Goal: Information Seeking & Learning: Learn about a topic

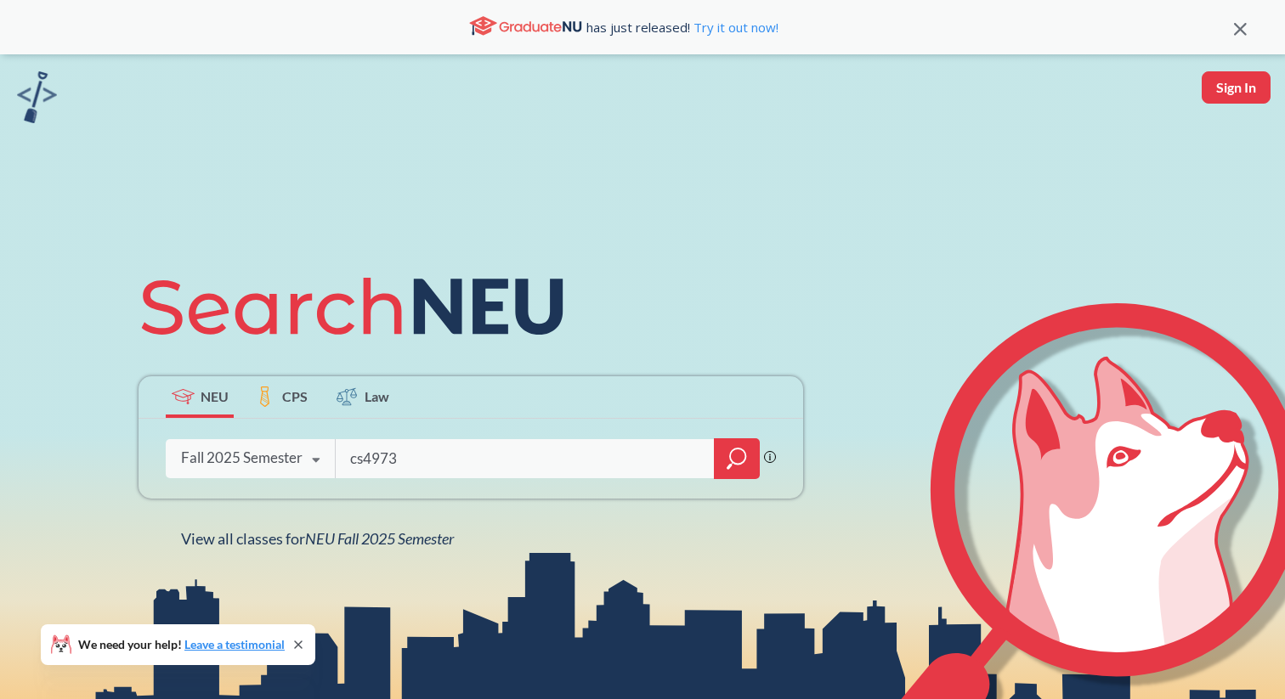
type input "cs4973"
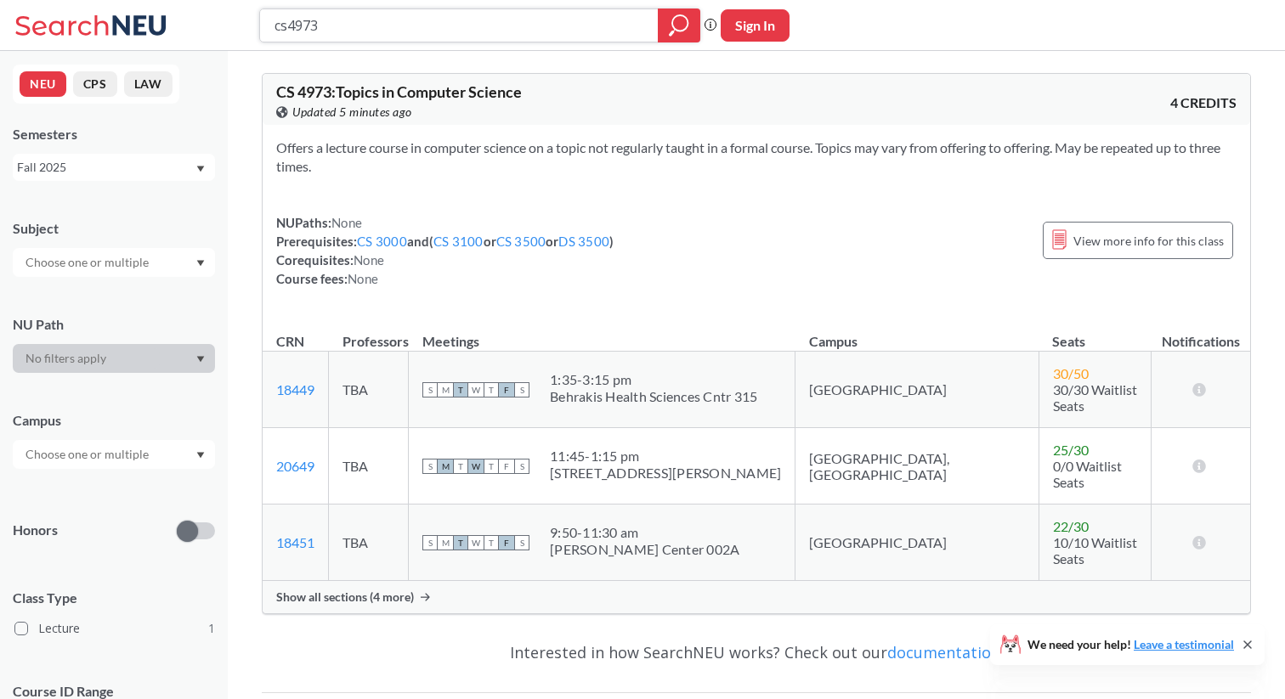
click at [410, 37] on input "cs4973" at bounding box center [459, 25] width 373 height 29
type input "database"
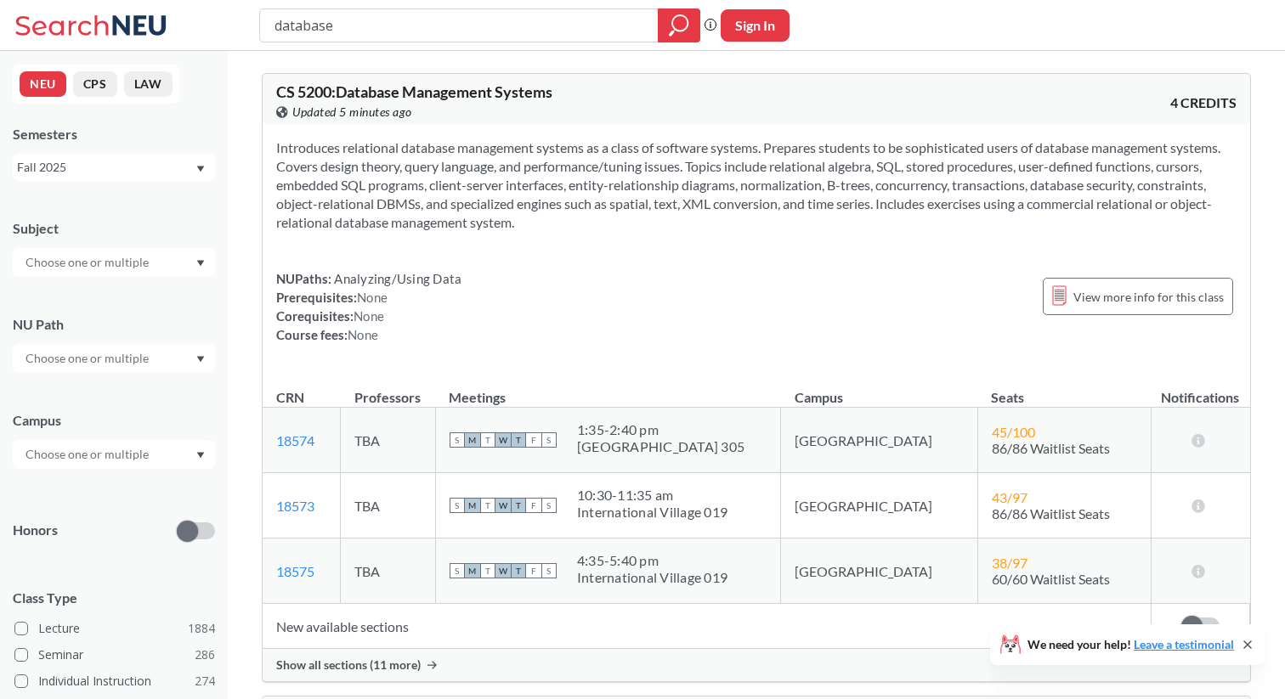
click at [89, 161] on div "Fall 2025" at bounding box center [106, 167] width 178 height 19
click at [73, 280] on div "Summer Full 2025" at bounding box center [114, 297] width 202 height 47
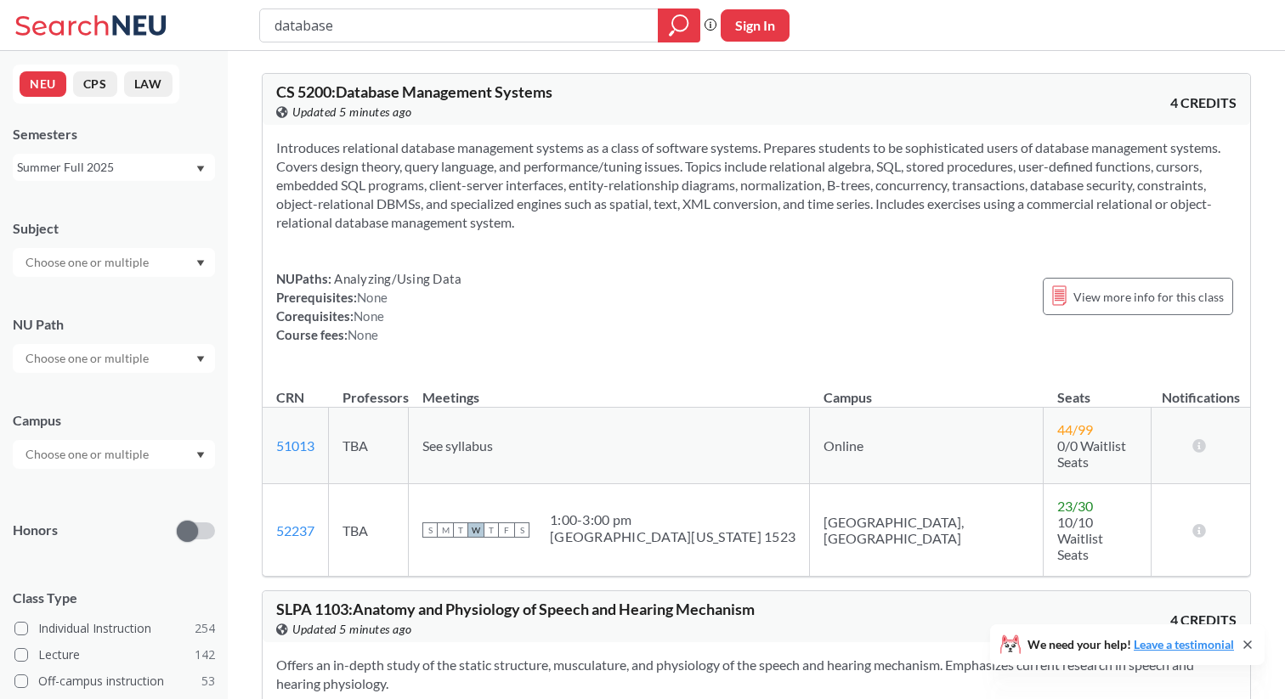
click at [111, 187] on div "NEU CPS LAW Semesters Summer Full 2025 Subject NU Path Campus Honors Class Type…" at bounding box center [114, 375] width 228 height 648
click at [85, 168] on div "Summer Full 2025" at bounding box center [106, 167] width 178 height 19
click at [65, 252] on span "Summer 1 2025" at bounding box center [65, 259] width 87 height 19
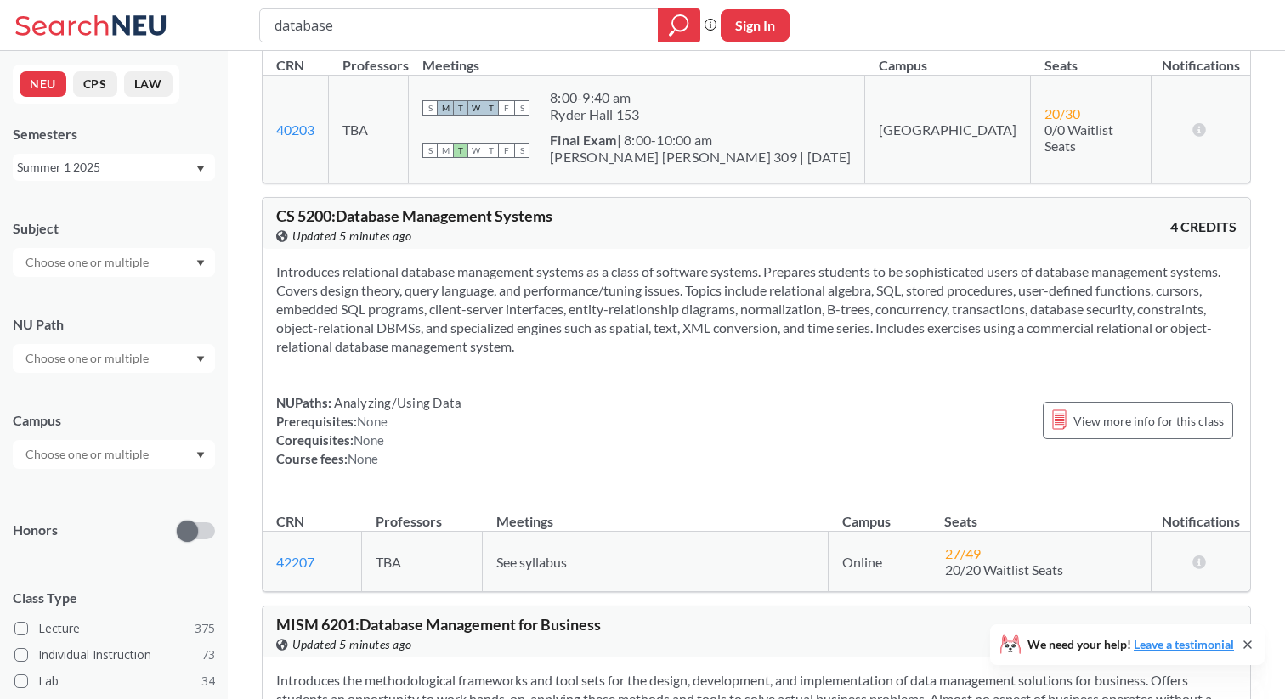
scroll to position [323, 0]
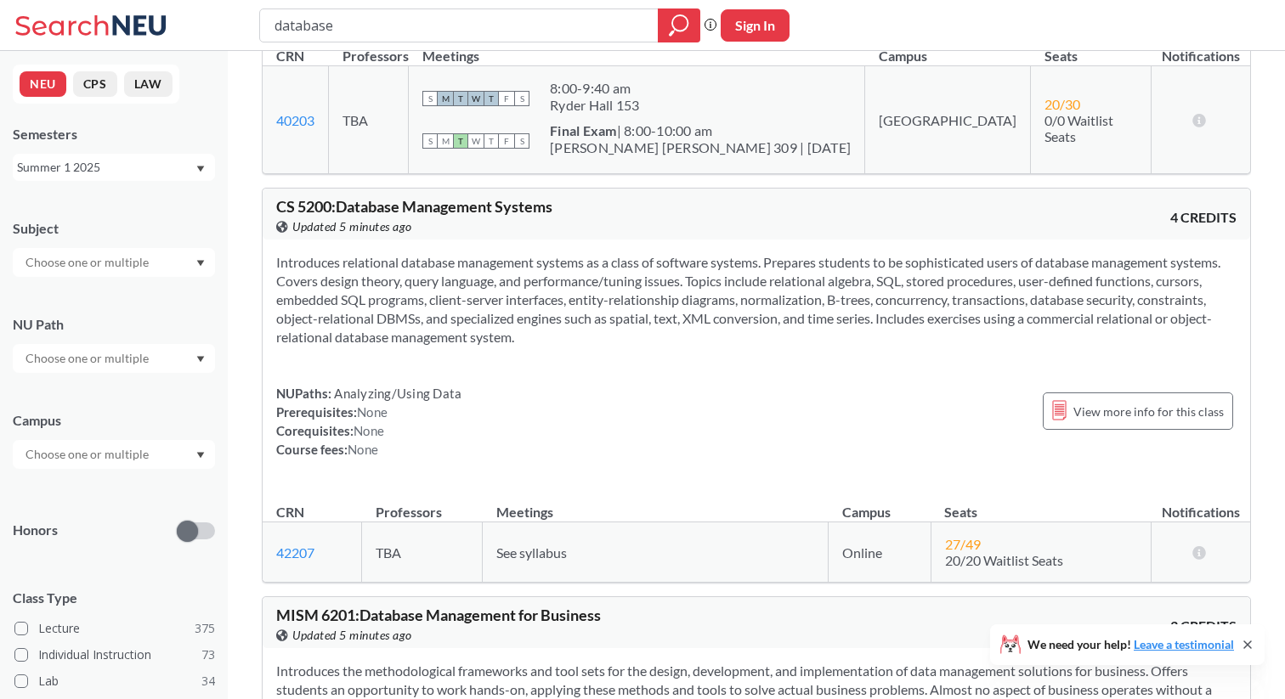
click at [147, 173] on div "Summer 1 2025" at bounding box center [106, 167] width 178 height 19
click at [137, 255] on div "Summer Full 2025" at bounding box center [118, 253] width 192 height 19
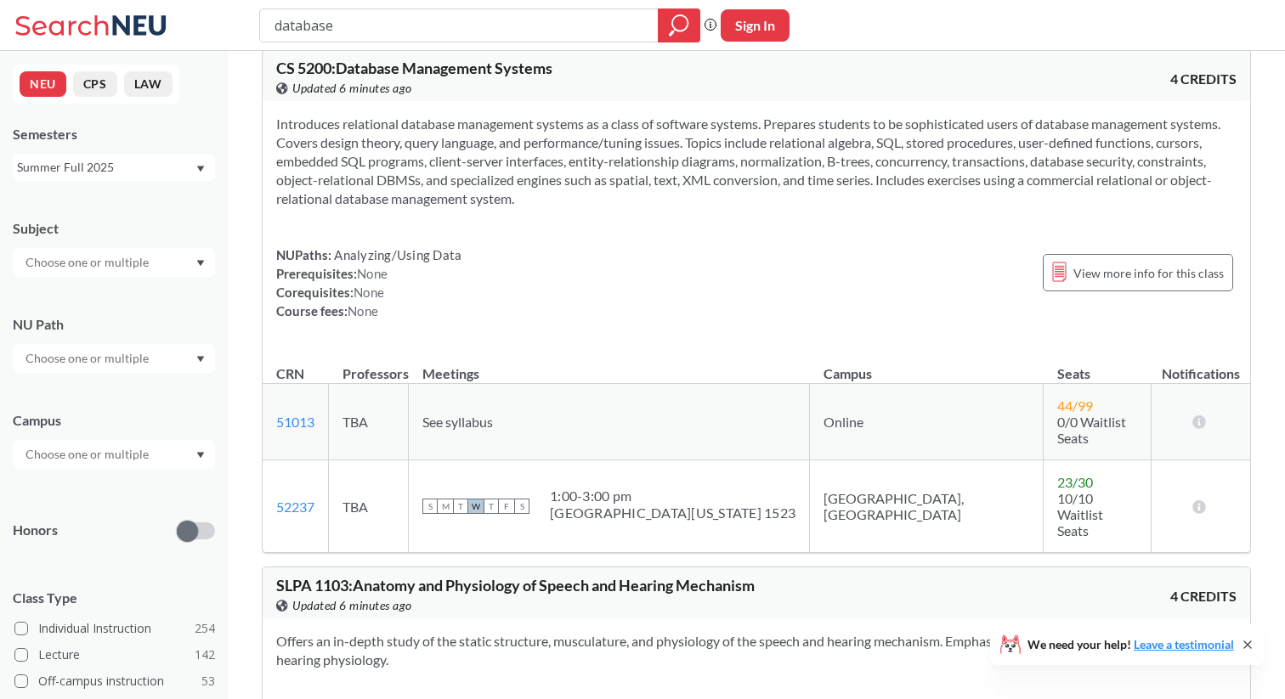
scroll to position [25, 0]
click at [318, 19] on input "database" at bounding box center [459, 25] width 373 height 29
type input "cs5130"
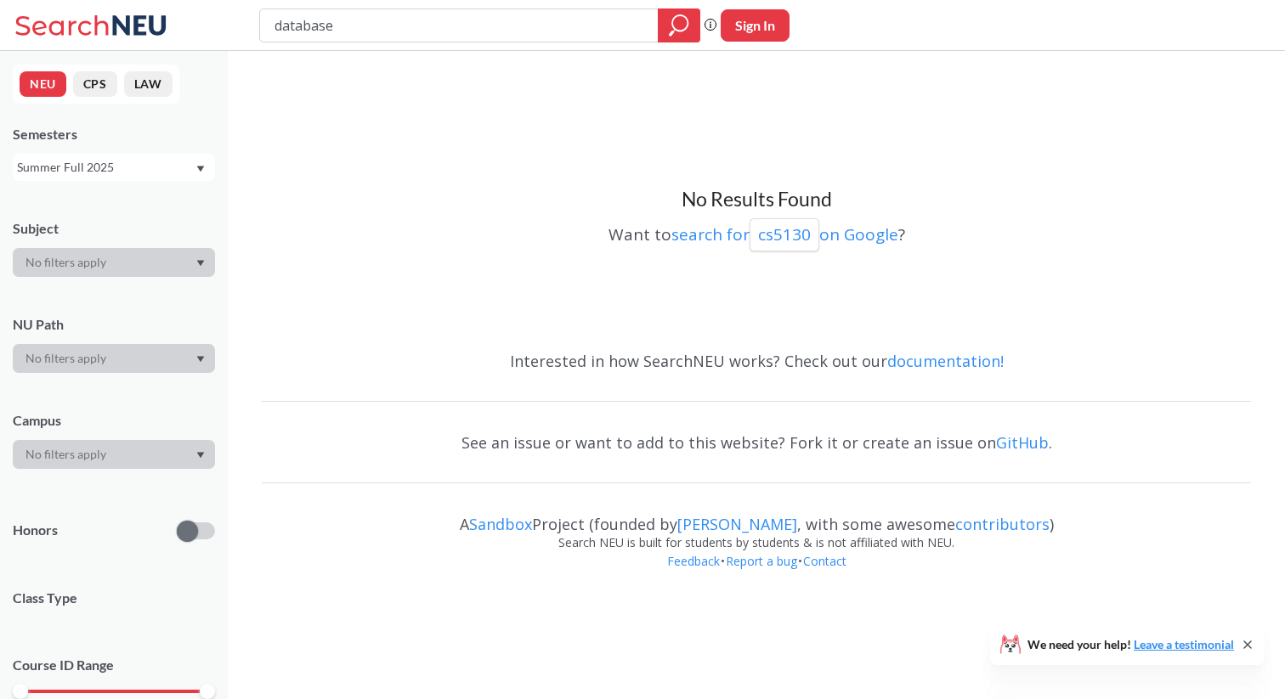
scroll to position [25, 0]
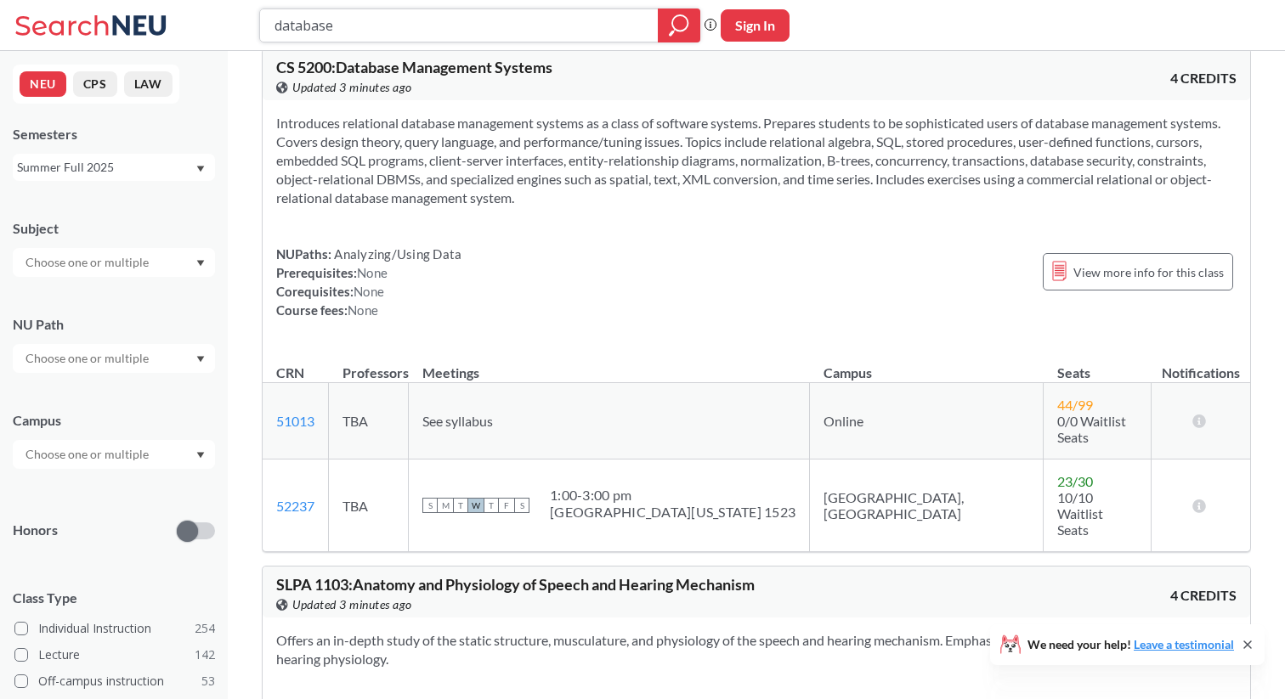
click at [363, 29] on input "database" at bounding box center [459, 25] width 373 height 29
type input "dads5200"
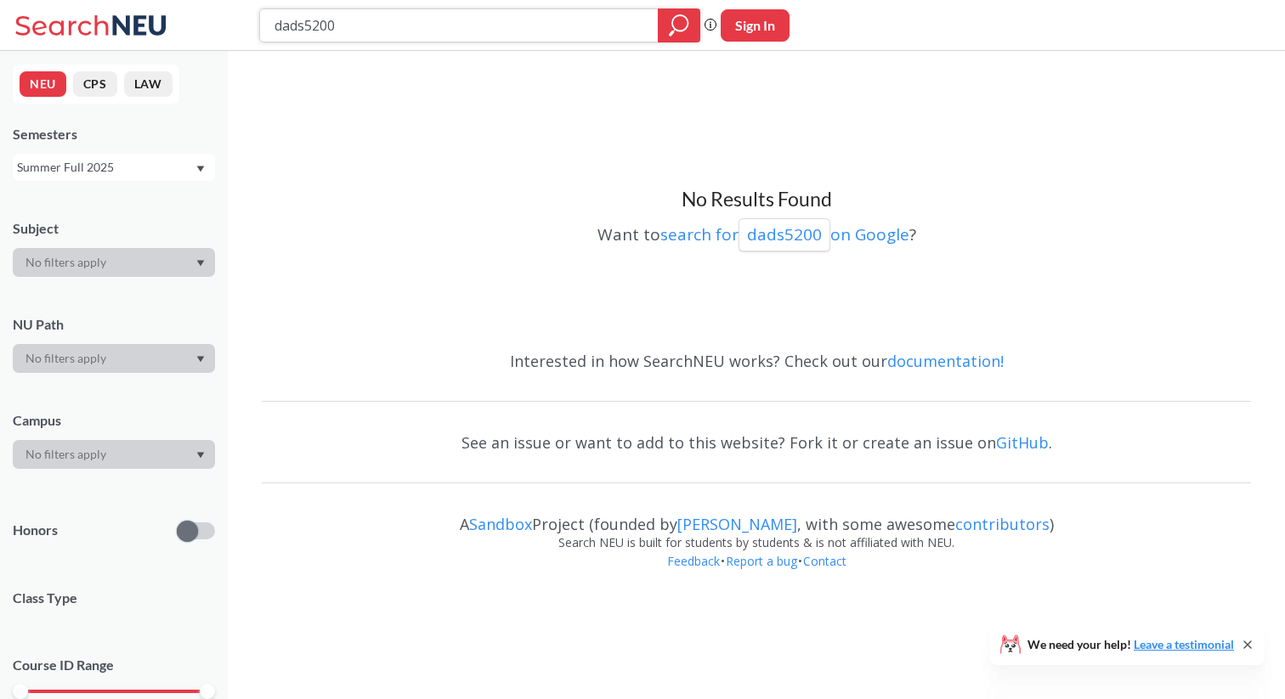
click at [453, 31] on input "dads5200" at bounding box center [459, 25] width 373 height 29
type input "c"
type input "ds5020"
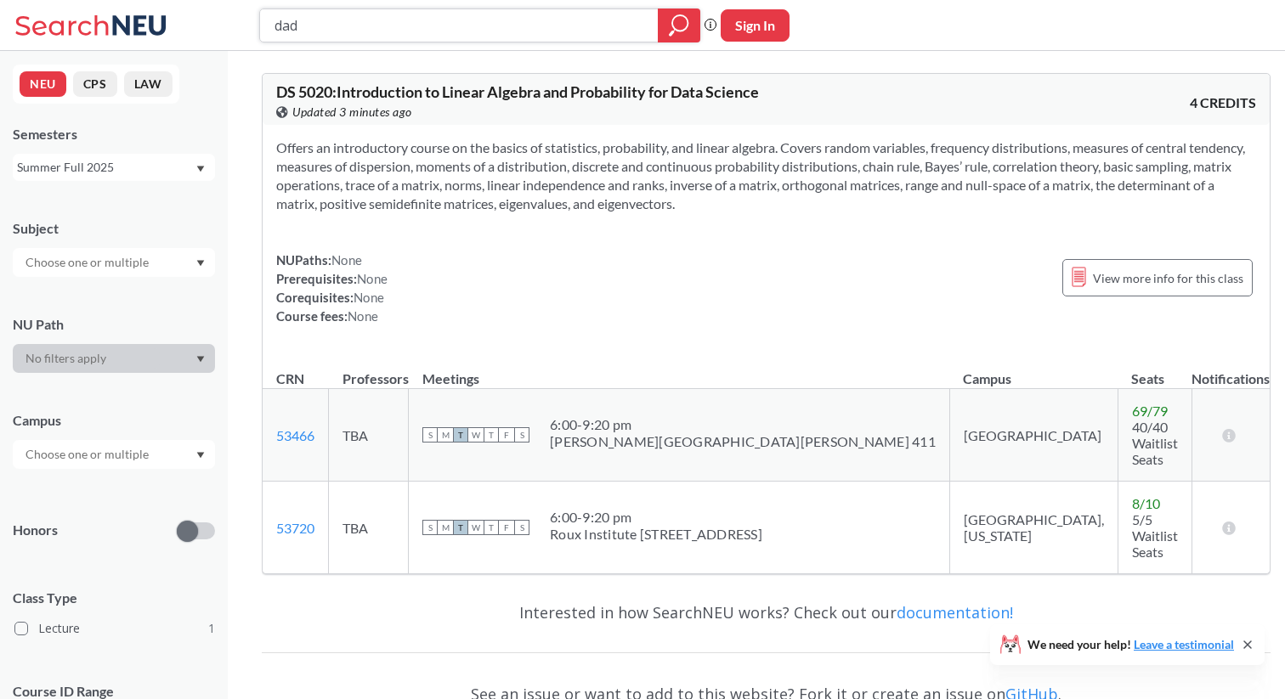
type input "dads"
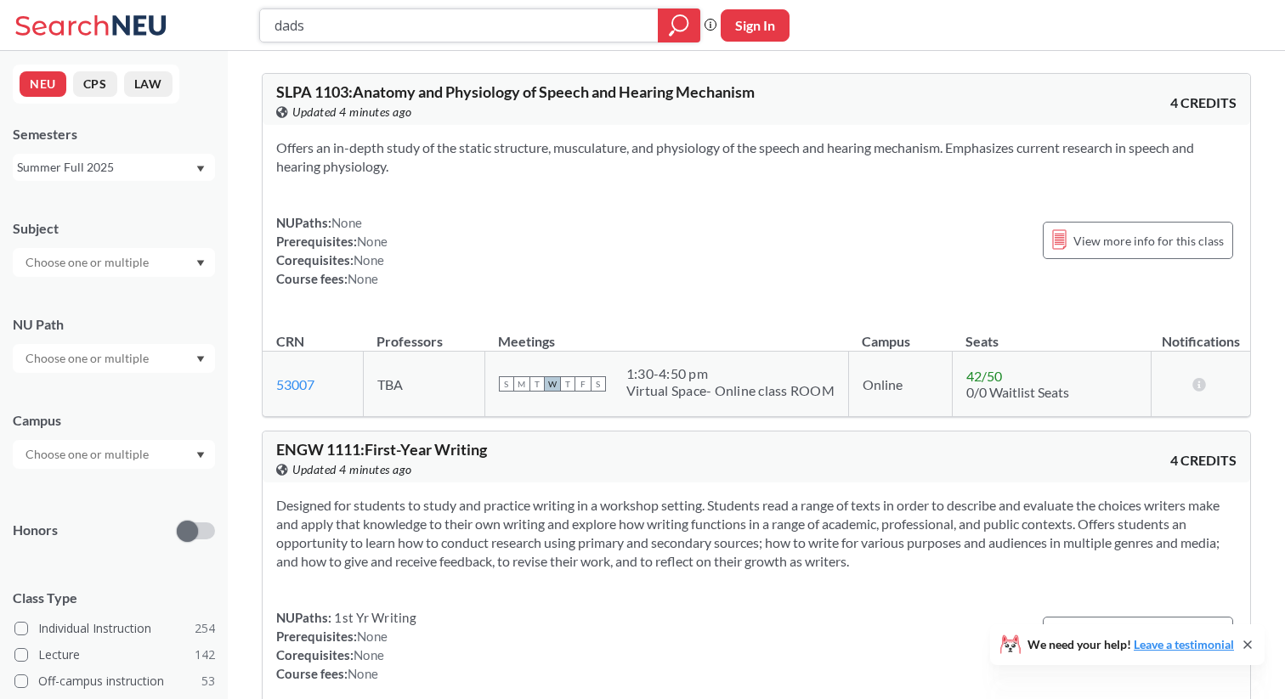
click at [385, 11] on input "dads" at bounding box center [459, 25] width 373 height 29
type input "eece5644"
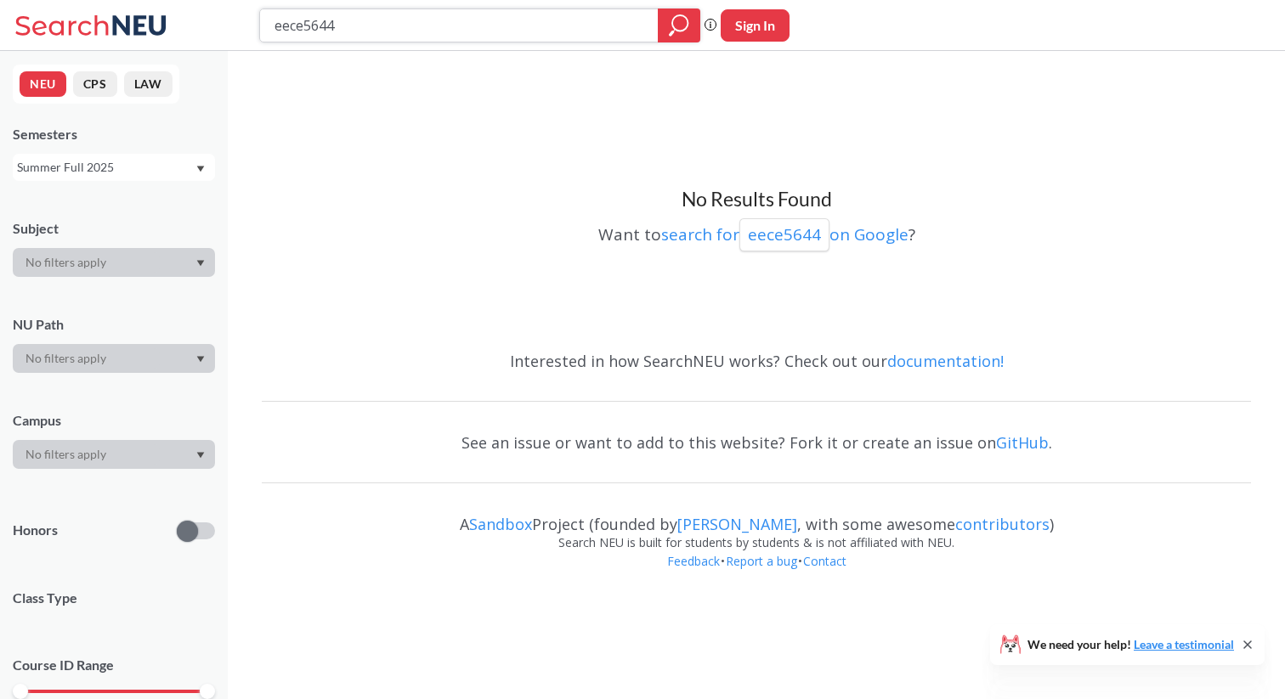
click at [329, 28] on input "eece5644" at bounding box center [459, 25] width 373 height 29
type input "cs5330]"
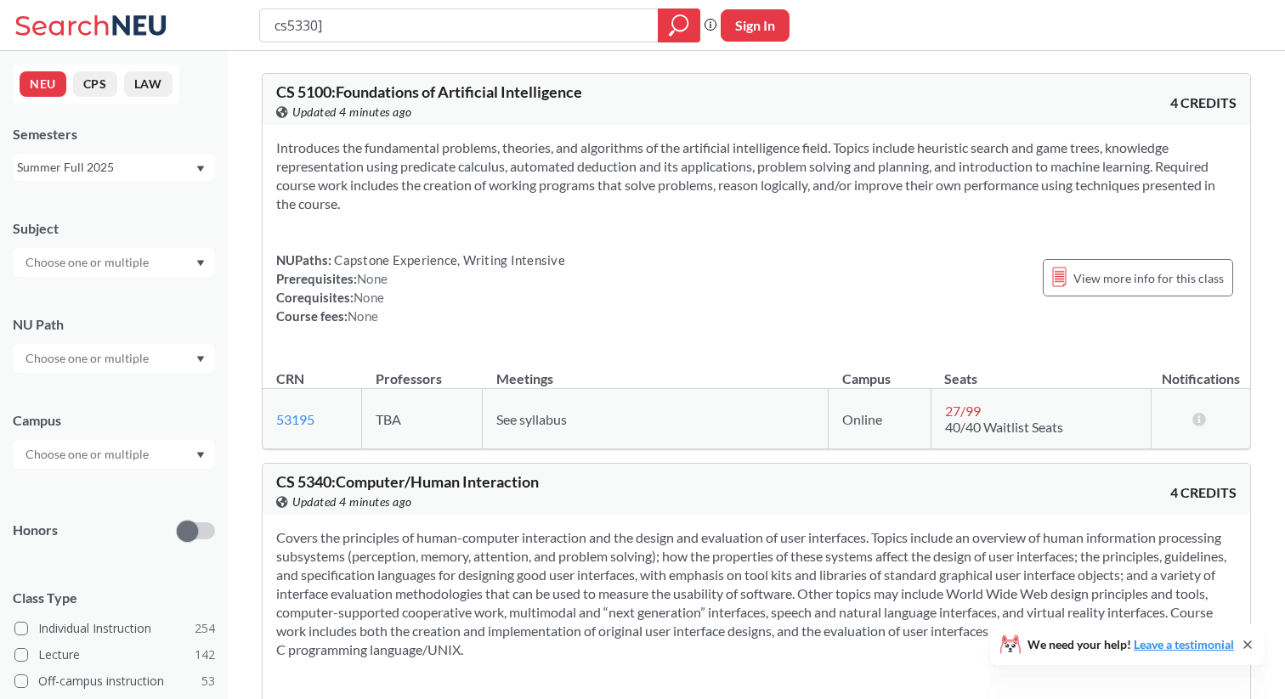
type input "cs5330"
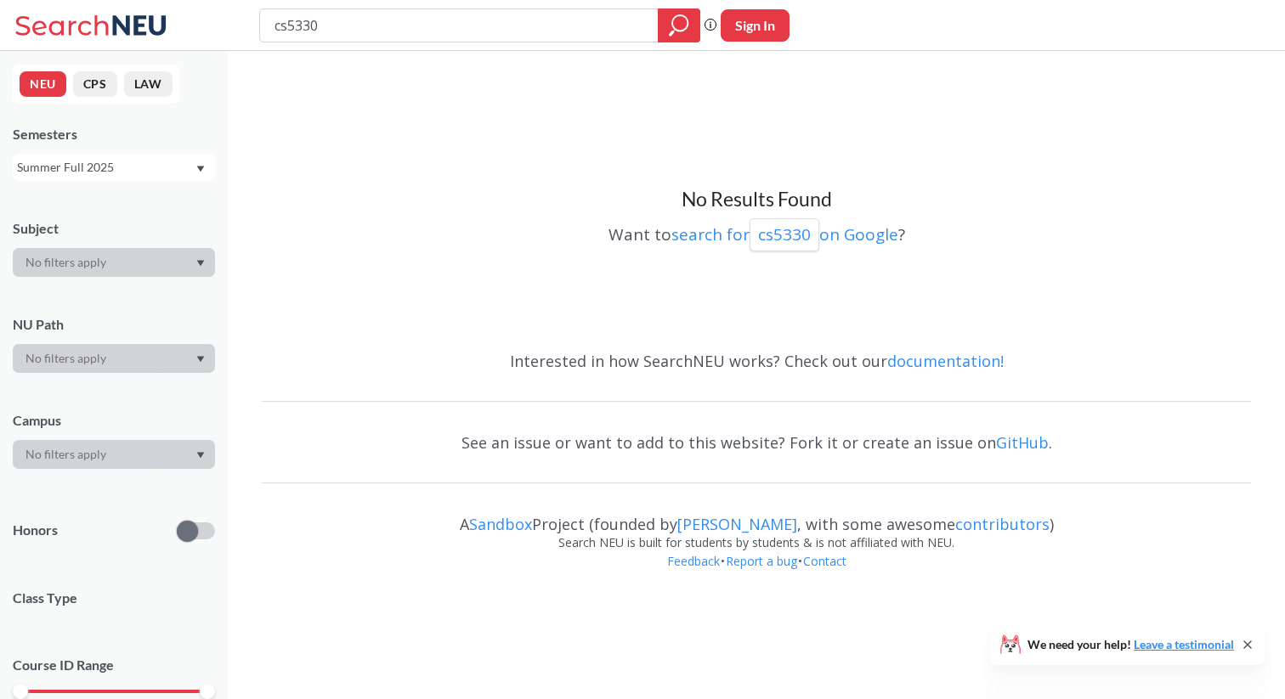
click at [148, 179] on div "Summer Full 2025" at bounding box center [114, 167] width 202 height 27
click at [95, 217] on div "Fall 2025" at bounding box center [114, 204] width 202 height 47
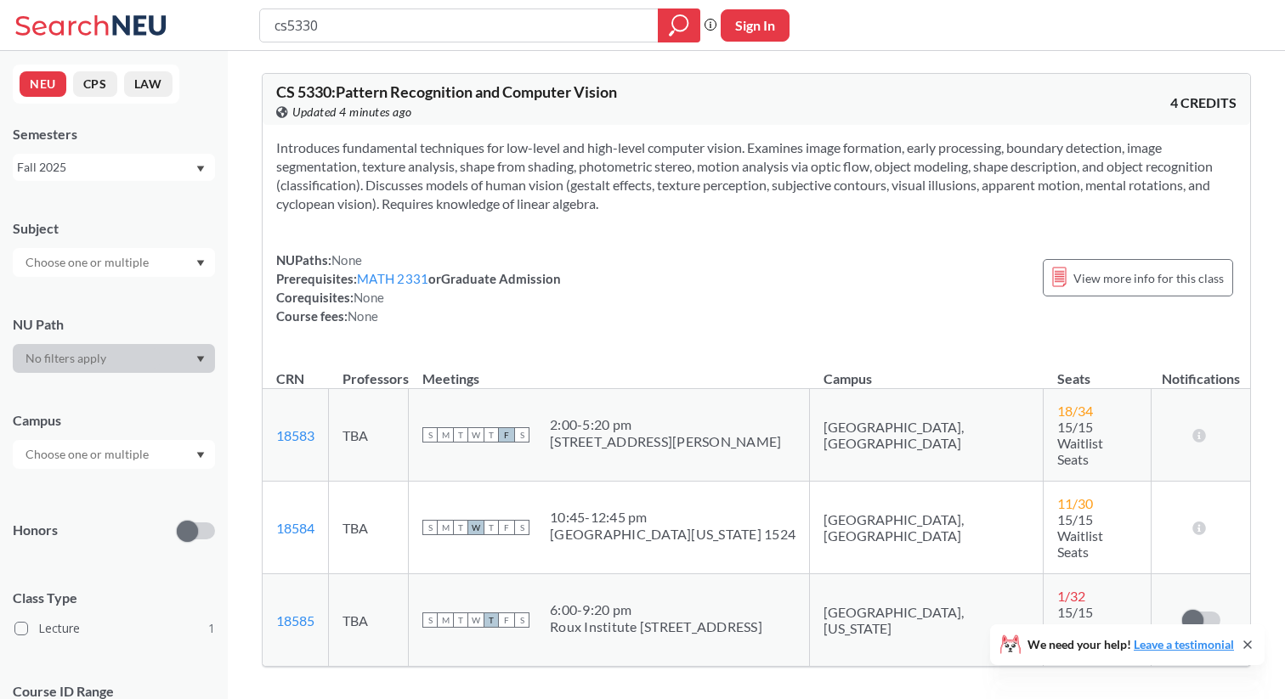
click at [137, 172] on div "Fall 2025" at bounding box center [106, 167] width 178 height 19
click at [88, 313] on div "Spring 2025" at bounding box center [114, 326] width 202 height 47
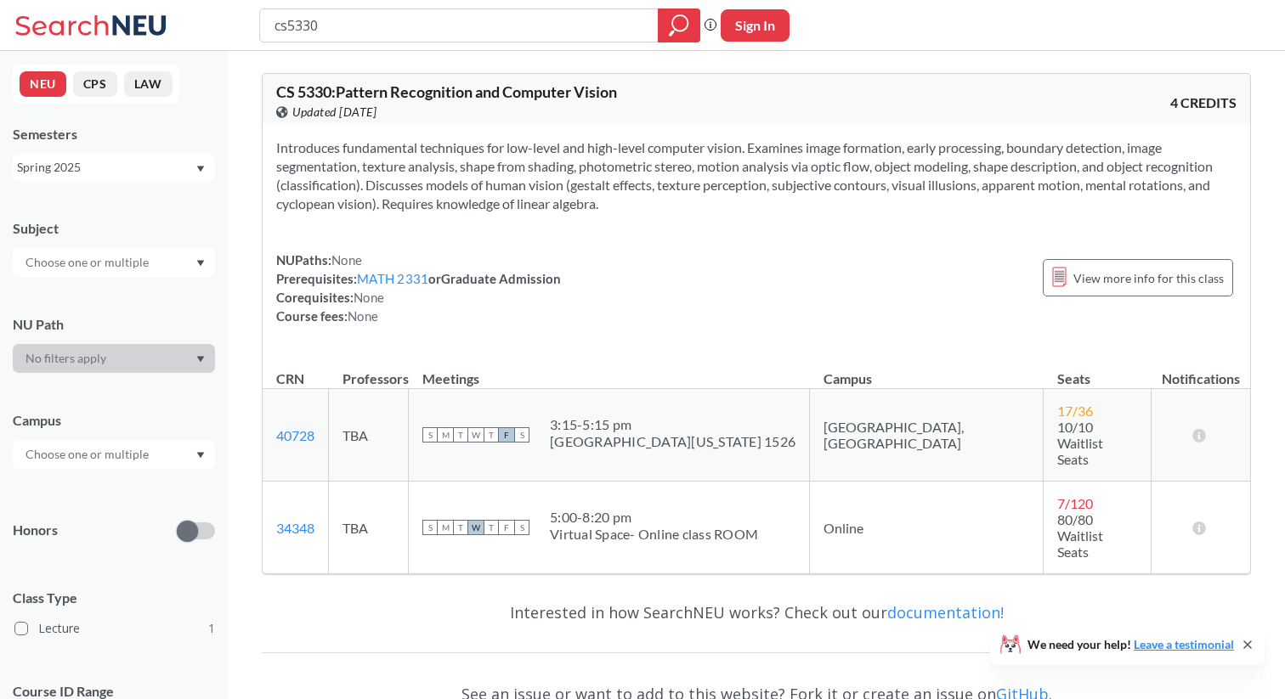
click at [481, 40] on div "cs5330" at bounding box center [479, 25] width 441 height 34
click at [483, 33] on input "cs5330" at bounding box center [459, 25] width 373 height 29
type input "ds5230"
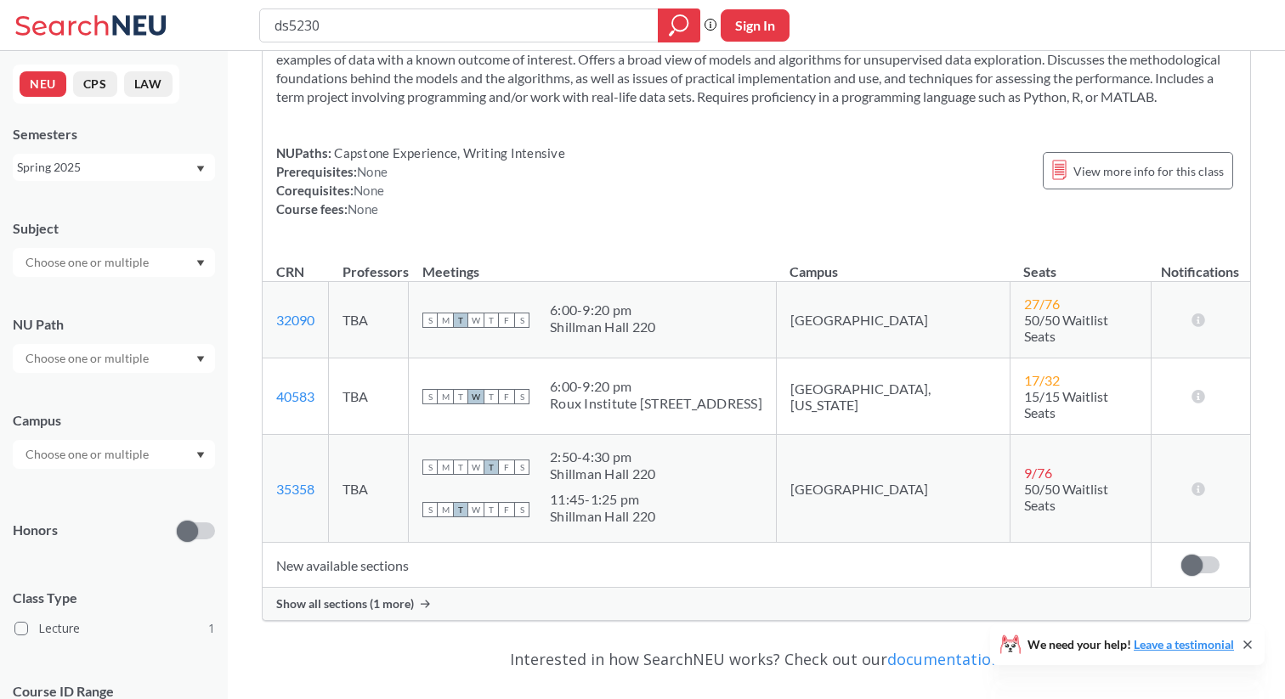
scroll to position [172, 0]
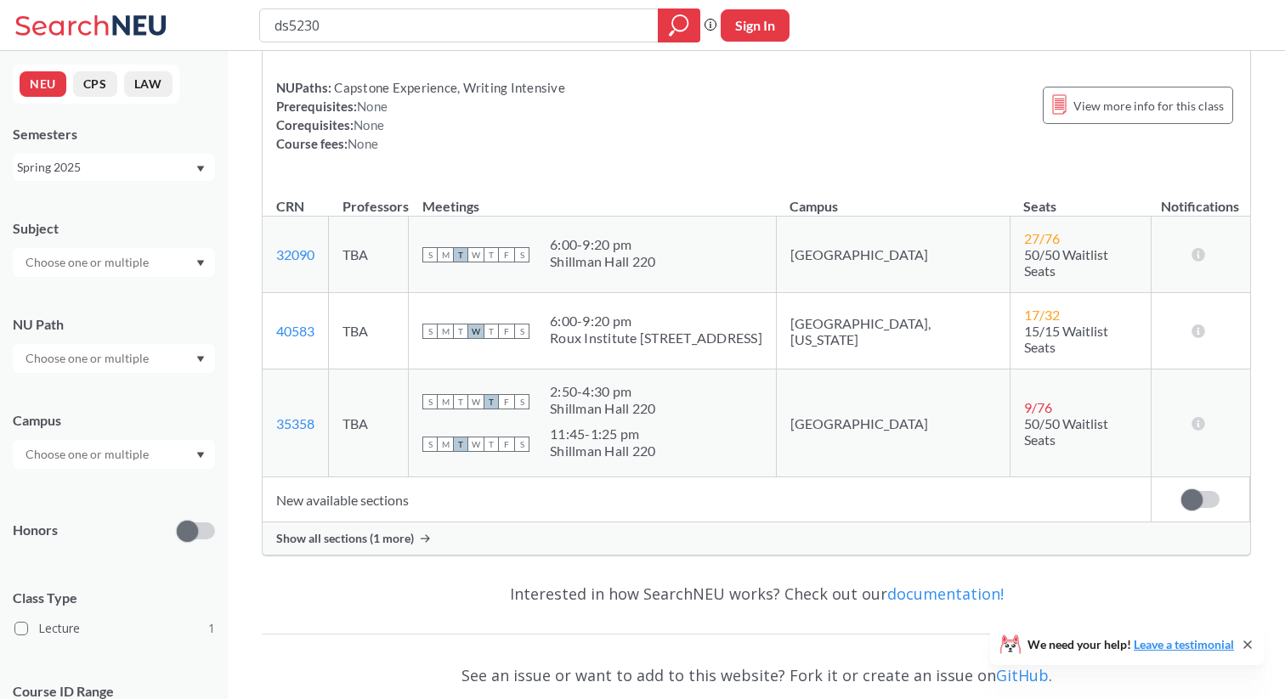
click at [414, 522] on div "Show all sections (1 more)" at bounding box center [756, 538] width 987 height 32
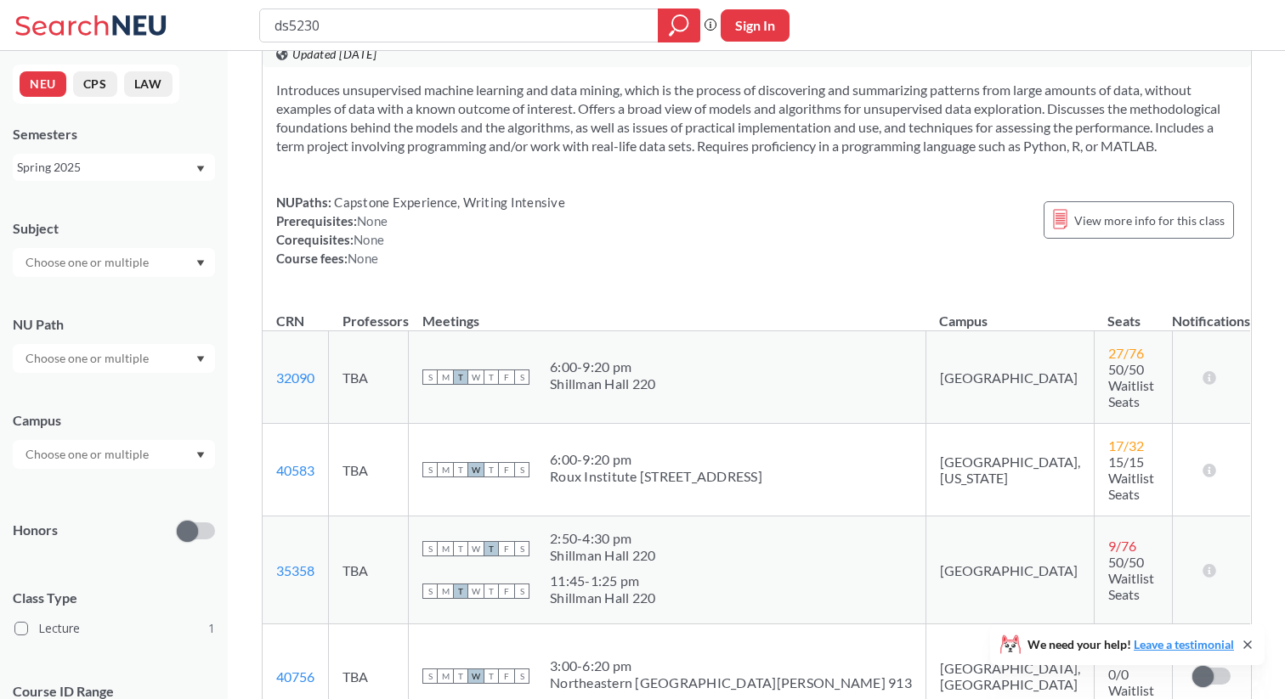
scroll to position [0, 0]
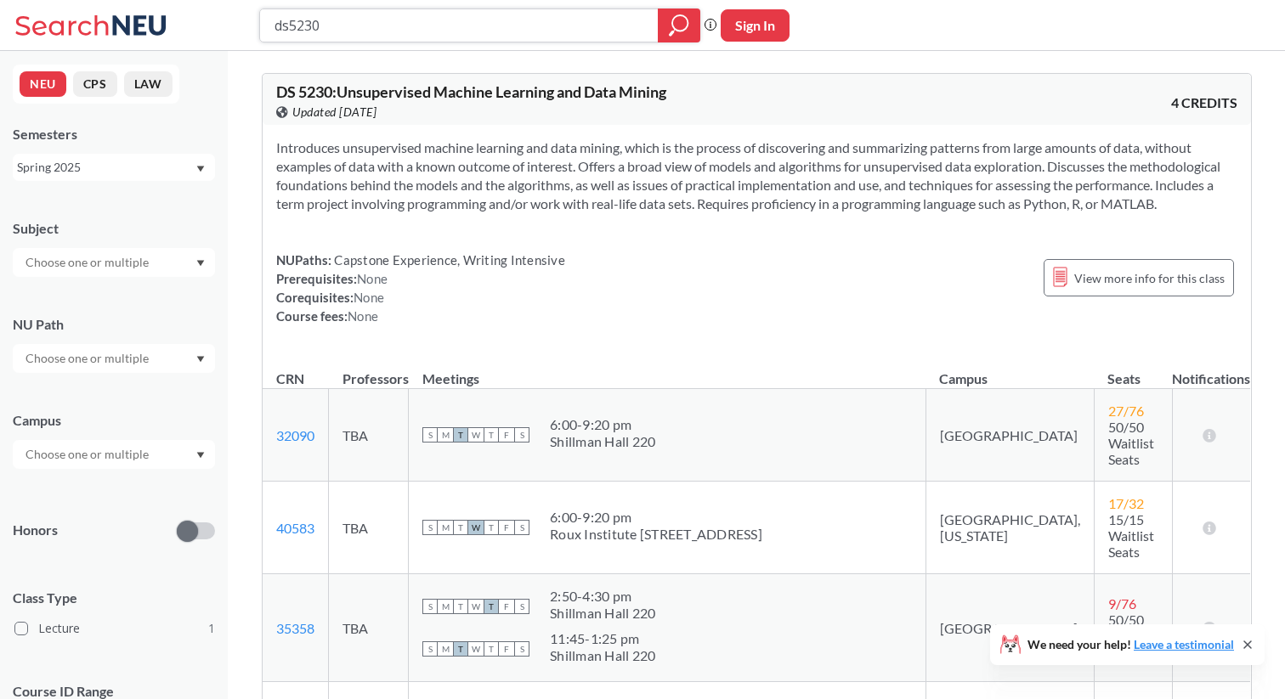
click at [415, 31] on input "ds5230" at bounding box center [459, 25] width 373 height 29
type input "dads"
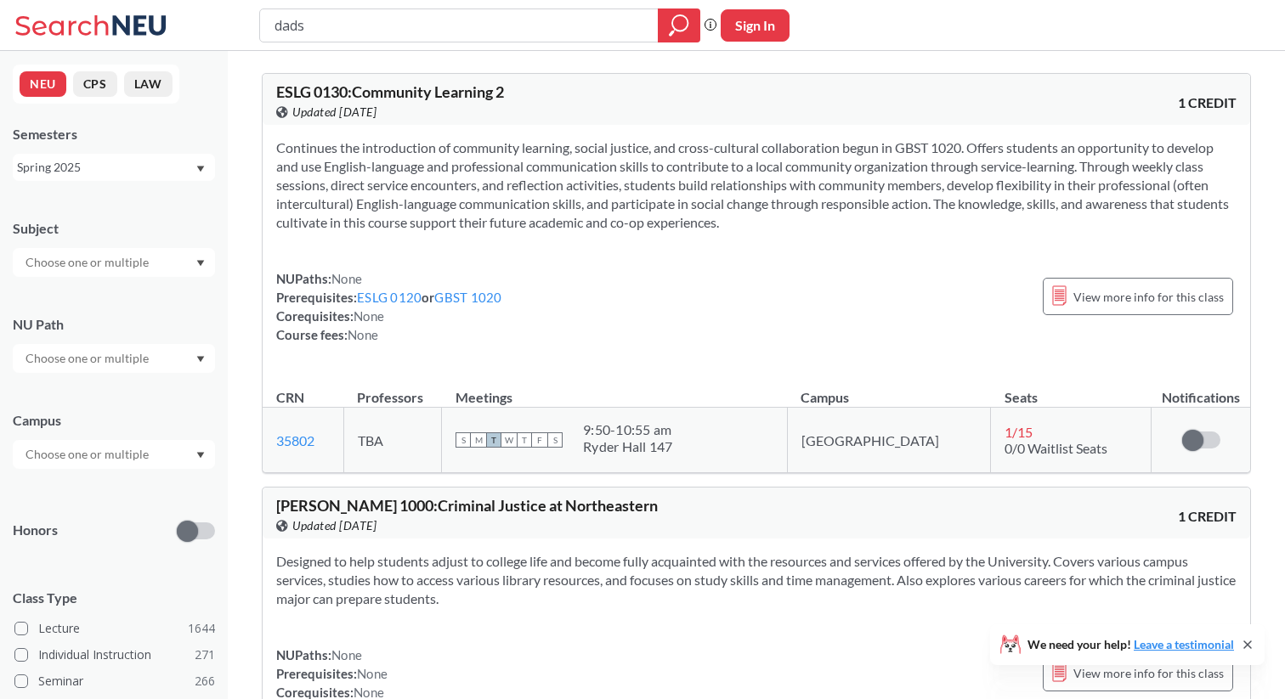
click at [415, 31] on input "dads" at bounding box center [459, 25] width 373 height 29
type input "cs5130"
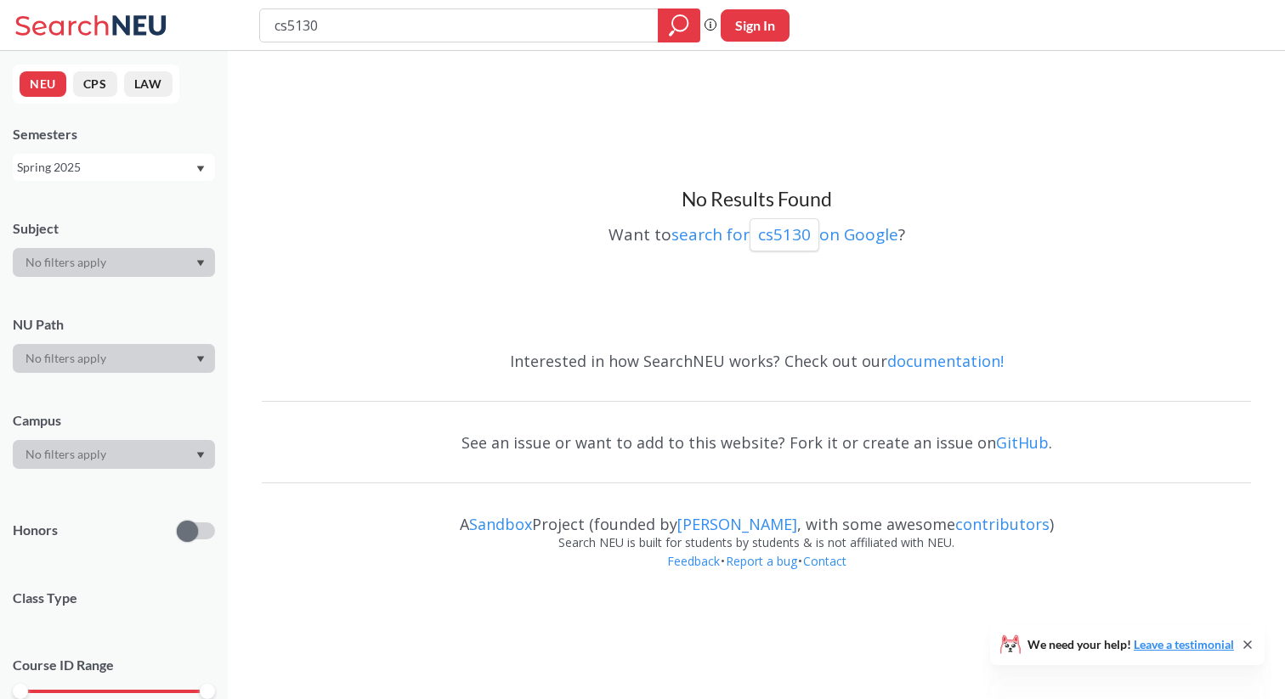
click at [35, 178] on div "Spring 2025" at bounding box center [114, 167] width 202 height 27
click at [84, 210] on div "Fall 2025" at bounding box center [118, 204] width 192 height 19
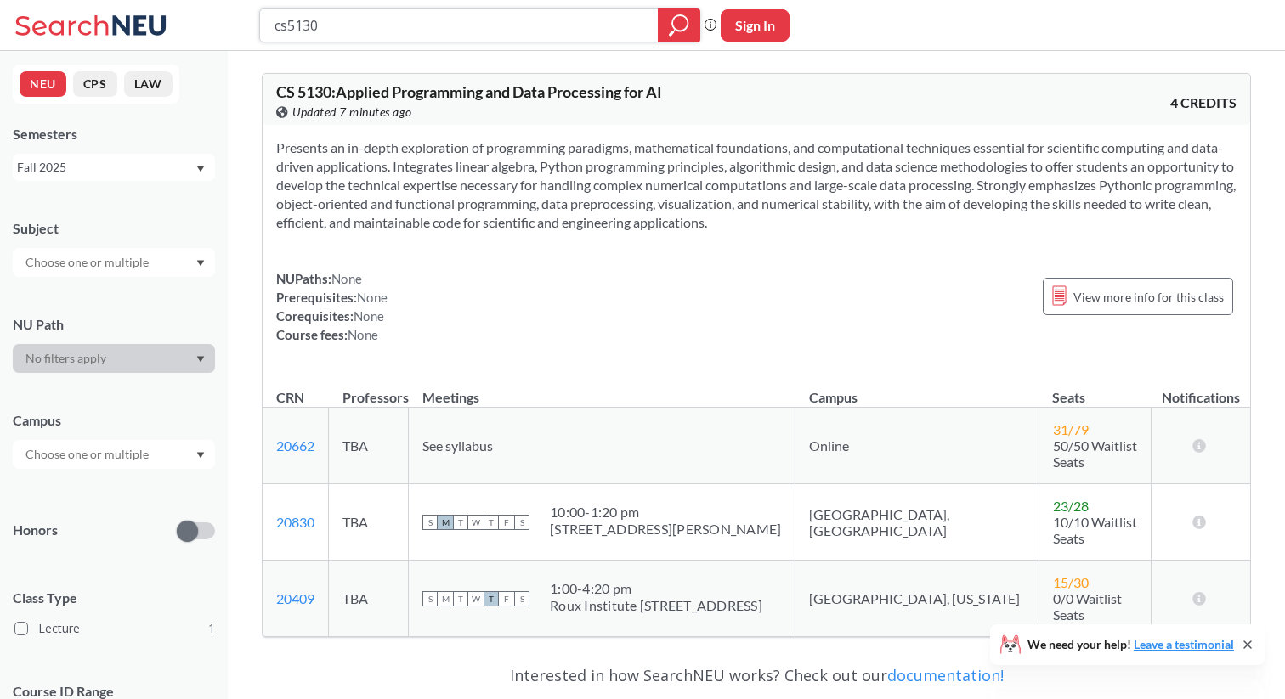
click at [396, 17] on input "cs5130" at bounding box center [459, 25] width 373 height 29
type input "cs6170"
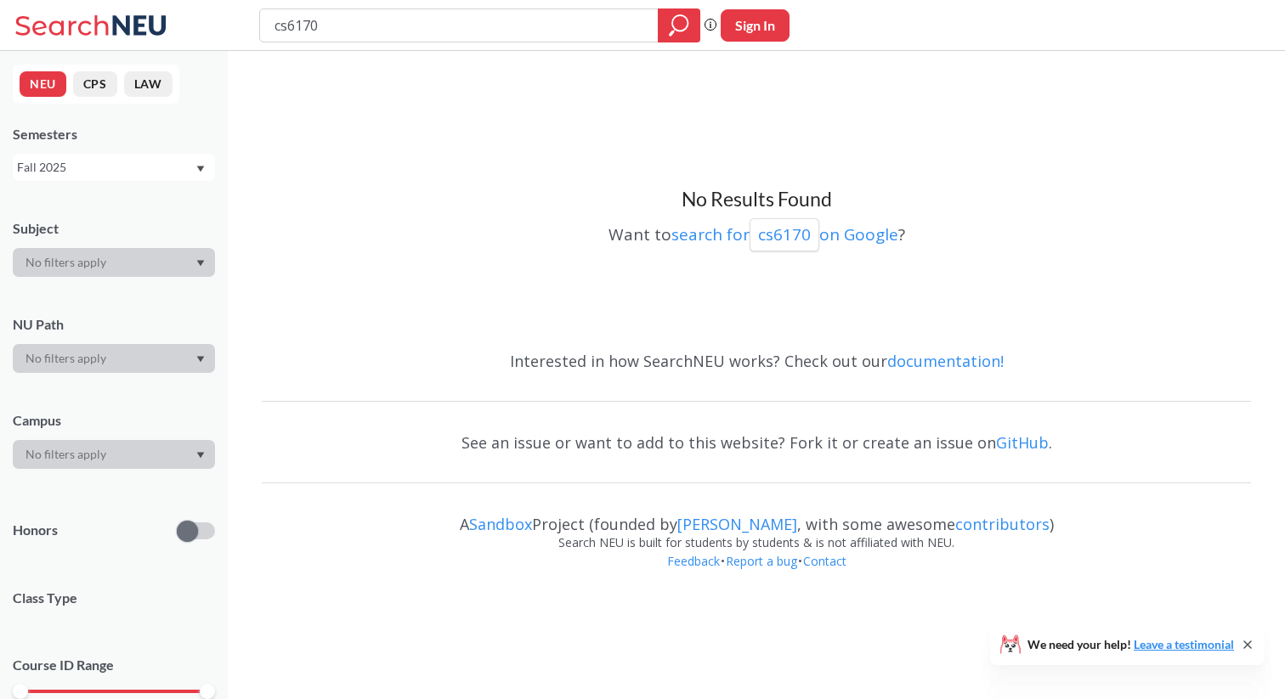
click at [86, 169] on div "Fall 2025" at bounding box center [106, 167] width 178 height 19
click at [109, 254] on div "Spring 2025" at bounding box center [114, 240] width 202 height 47
click at [128, 181] on div "NEU CPS LAW Semesters Spring 2025 Subject NU Path Campus Honors Class Type Cour…" at bounding box center [114, 375] width 228 height 648
click at [116, 172] on div "Spring 2025" at bounding box center [106, 167] width 178 height 19
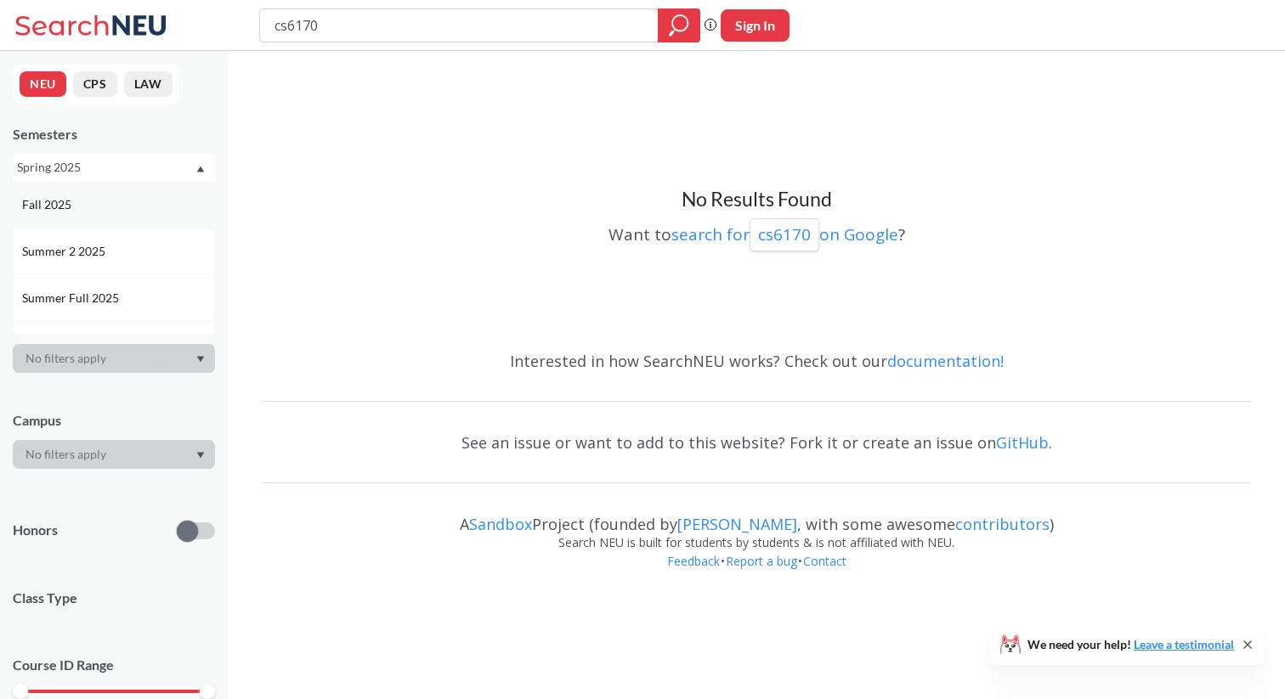
click at [102, 215] on div "Fall 2025" at bounding box center [114, 204] width 202 height 47
click at [121, 176] on div "Fall 2025" at bounding box center [106, 167] width 178 height 19
click at [93, 240] on div "Summer 2 2025" at bounding box center [114, 251] width 202 height 47
click at [133, 177] on div "Summer 2 2025" at bounding box center [114, 167] width 202 height 27
click at [95, 283] on div "Summer Full 2025" at bounding box center [114, 297] width 202 height 47
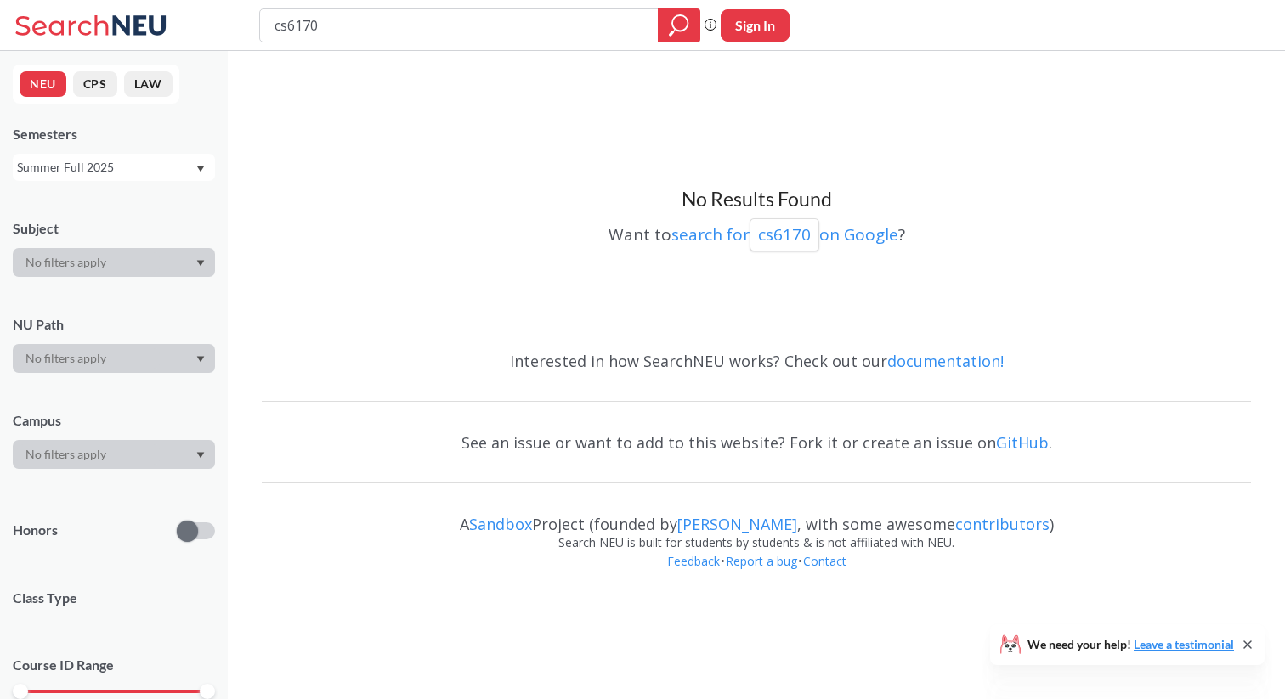
click at [138, 154] on div "Summer Full 2025" at bounding box center [114, 167] width 202 height 27
click at [110, 228] on div "Summer 1 2025" at bounding box center [118, 226] width 192 height 19
click at [135, 167] on div "Summer 1 2025" at bounding box center [106, 167] width 178 height 19
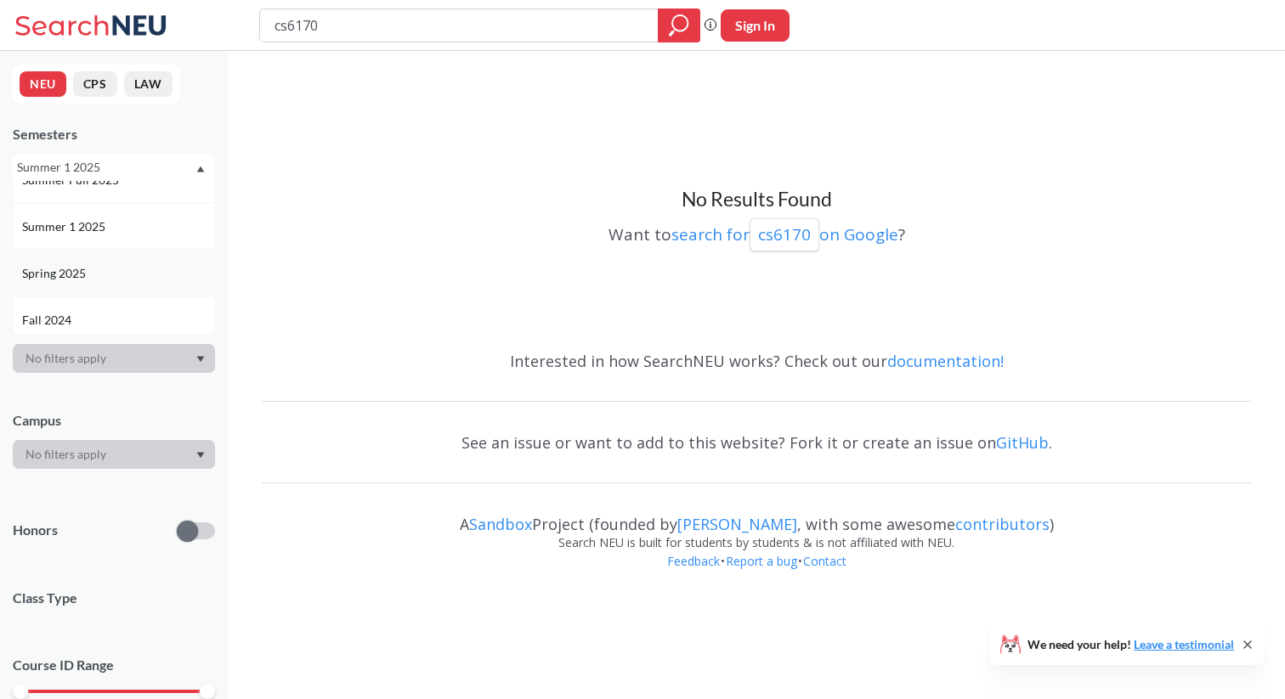
click at [127, 268] on div "Spring 2025" at bounding box center [118, 273] width 192 height 19
click at [155, 180] on div "Spring 2025" at bounding box center [114, 167] width 202 height 27
click at [121, 246] on div "Fall 2024" at bounding box center [118, 255] width 192 height 19
click at [155, 173] on div "Fall 2024" at bounding box center [106, 167] width 178 height 19
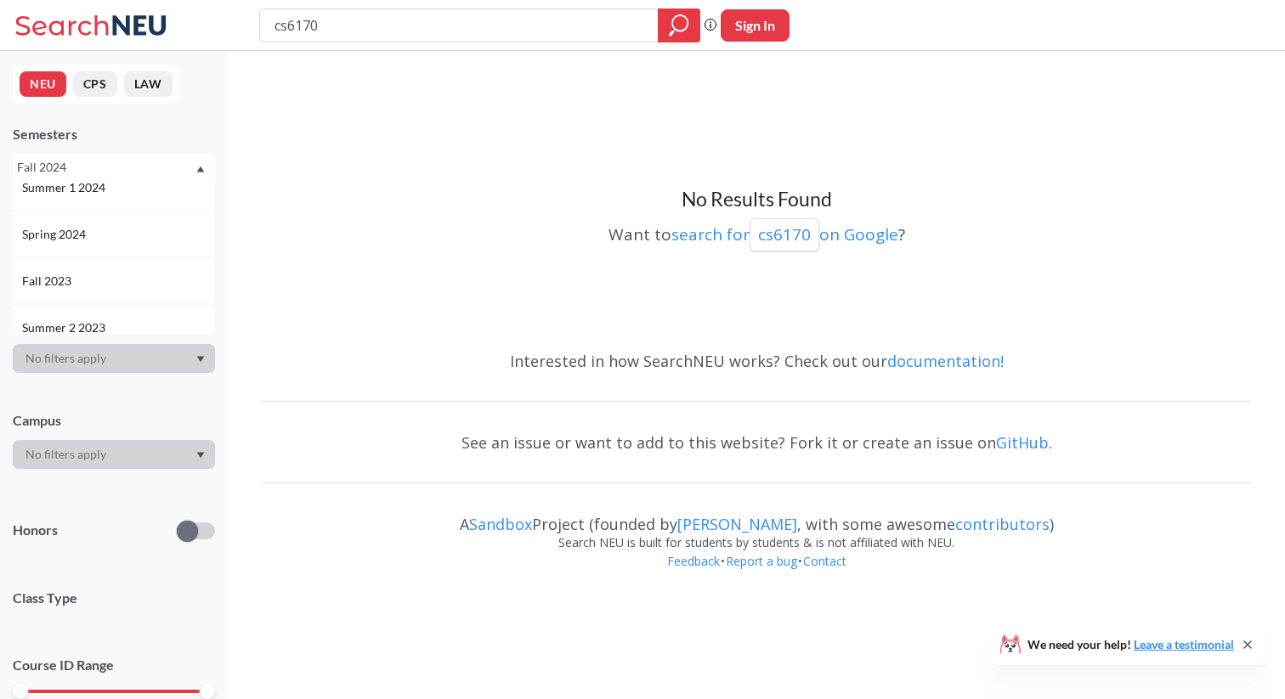
scroll to position [392, 0]
click at [90, 280] on div "Fall 2023" at bounding box center [118, 279] width 192 height 19
click at [336, 228] on div "Want to search for cs6170 on Google ?" at bounding box center [756, 231] width 989 height 39
click at [413, 35] on input "cs6170" at bounding box center [459, 25] width 373 height 29
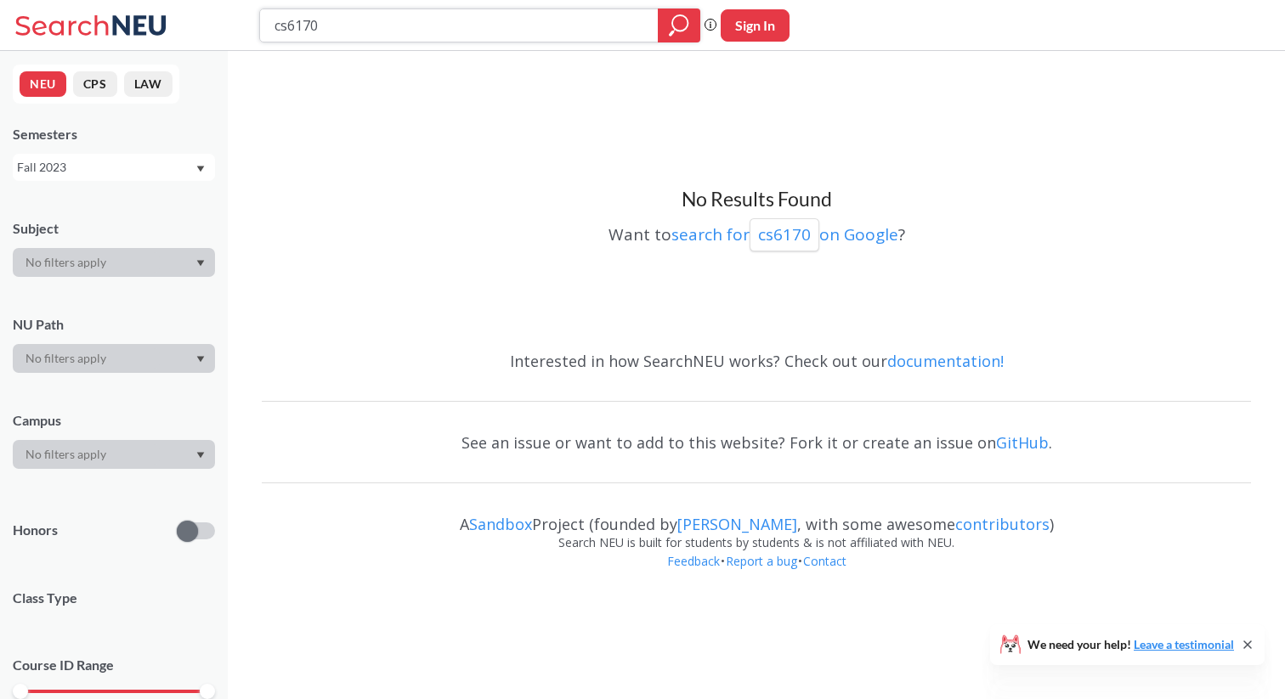
click at [413, 35] on input "cs6170" at bounding box center [459, 25] width 373 height 29
type input "cs5130"
click at [138, 177] on div "Fall 2023" at bounding box center [114, 167] width 202 height 27
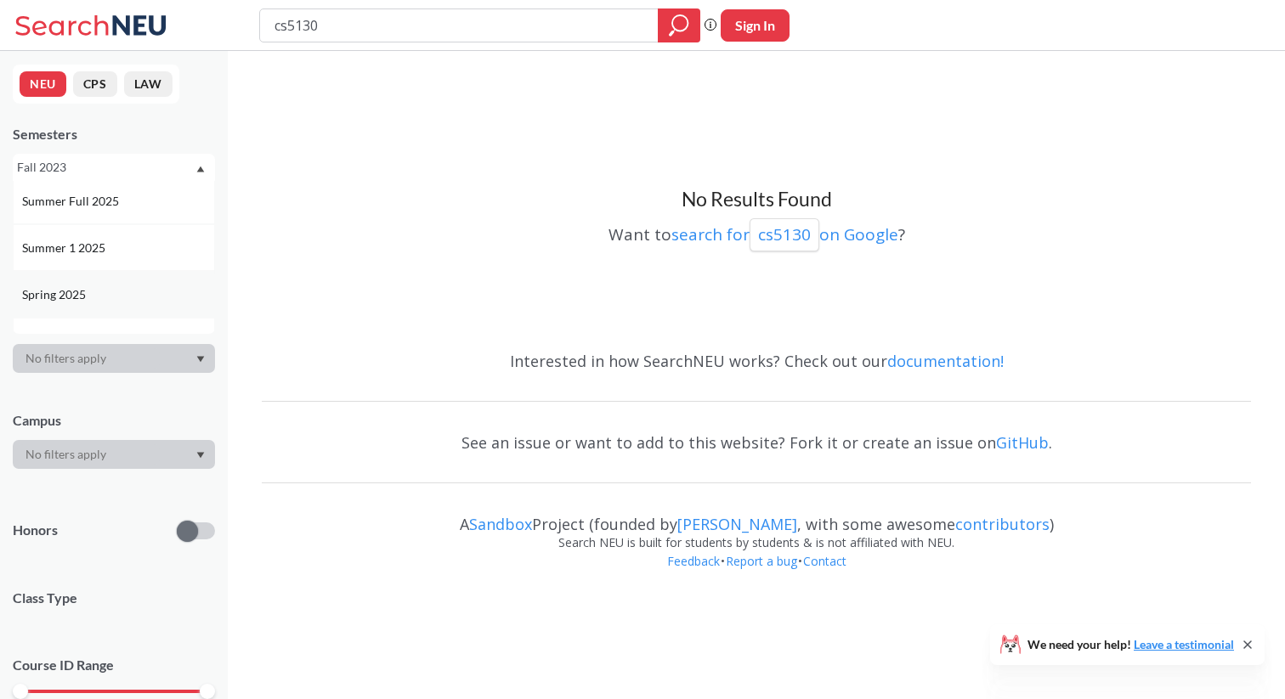
click at [69, 287] on span "Spring 2025" at bounding box center [55, 294] width 67 height 19
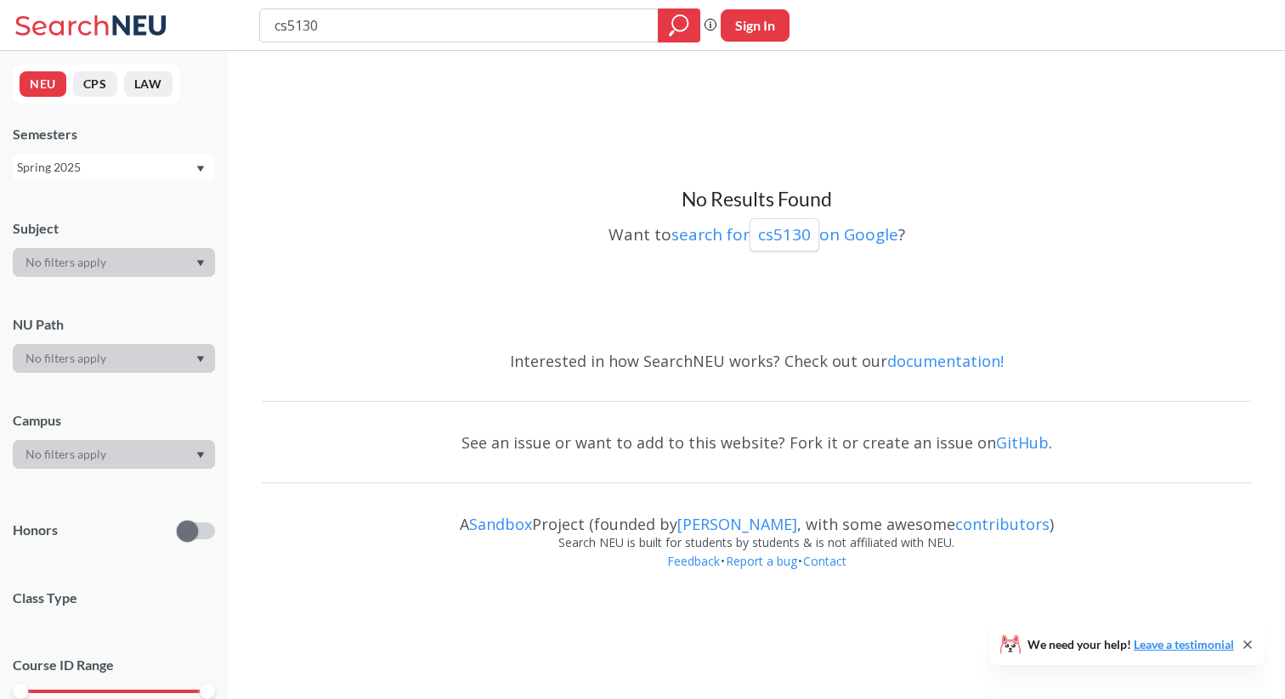
click at [138, 164] on div "Spring 2025" at bounding box center [106, 167] width 178 height 19
click at [128, 175] on div "Spring 2025" at bounding box center [106, 167] width 178 height 19
click at [100, 203] on div "Fall 2025" at bounding box center [118, 204] width 192 height 19
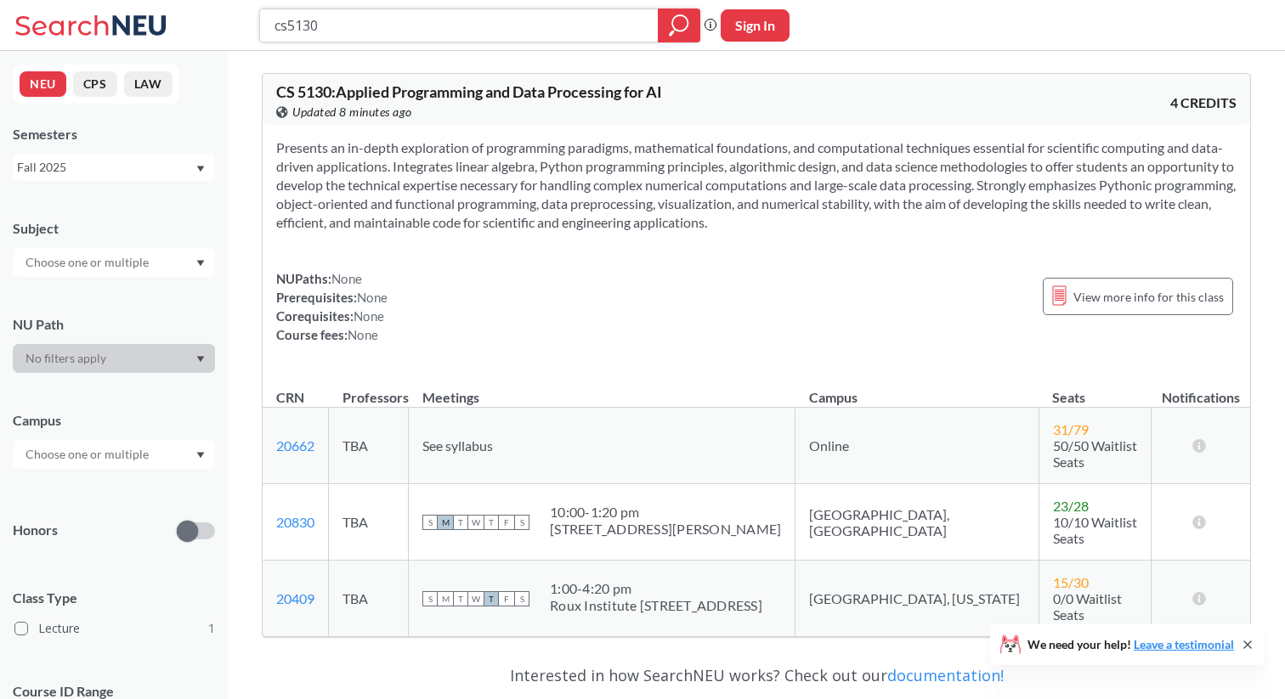
click at [426, 27] on input "cs5130" at bounding box center [459, 25] width 373 height 29
type input "eece5644"
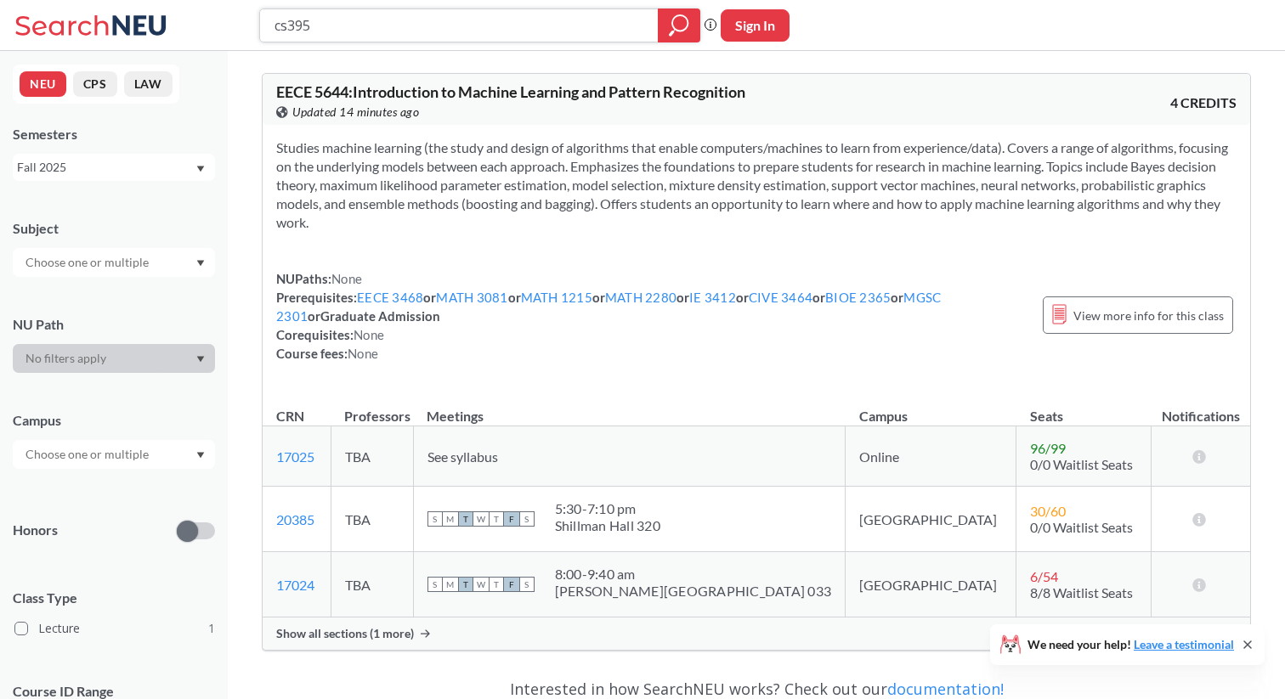
type input "cs3950"
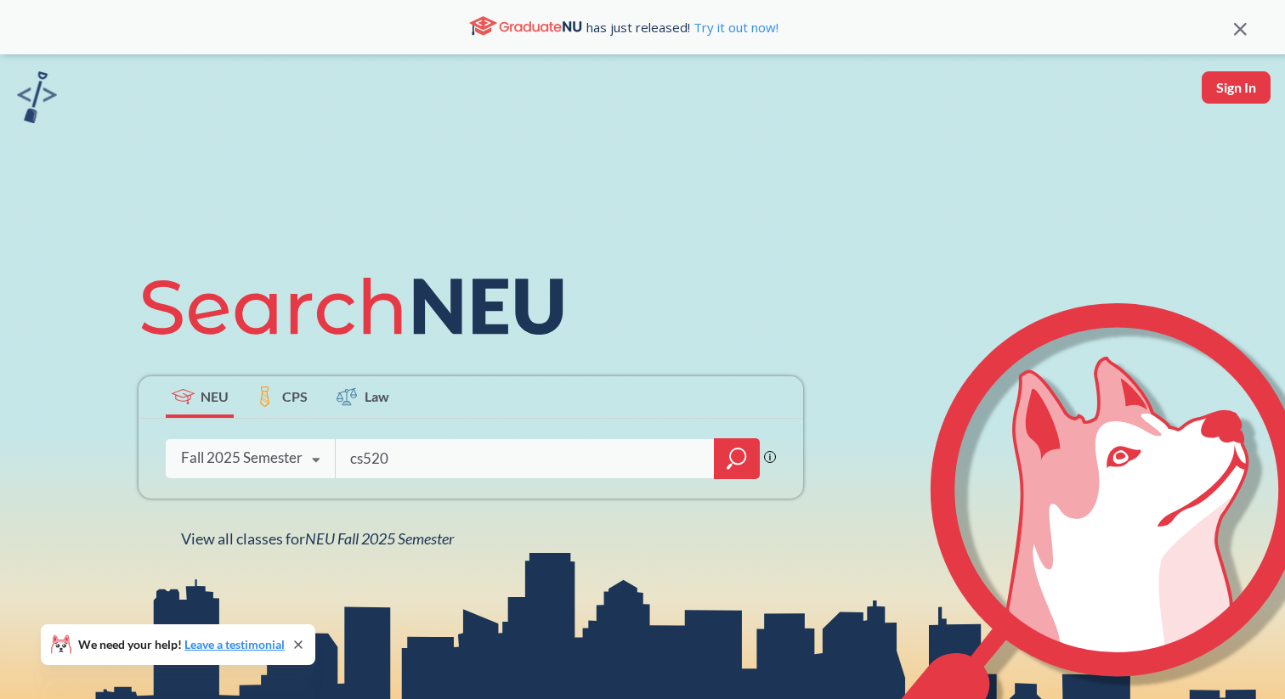
type input "cs5200"
